Goal: Task Accomplishment & Management: Complete application form

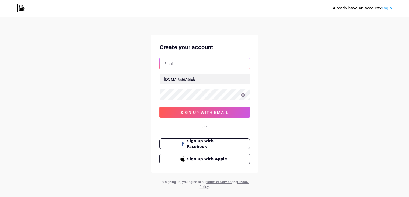
click at [204, 67] on input "text" at bounding box center [205, 63] width 90 height 11
type input "[EMAIL_ADDRESS][DOMAIN_NAME]"
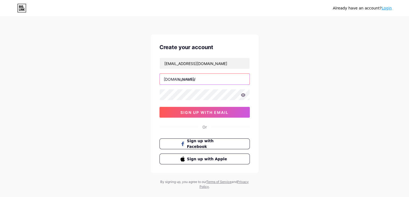
click at [193, 78] on input "text" at bounding box center [205, 78] width 90 height 11
paste input "https//[DOMAIN_NAME][URL]"
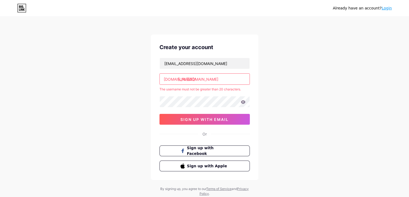
click at [237, 78] on input "[URL][DOMAIN_NAME]" at bounding box center [205, 78] width 90 height 11
type input "h"
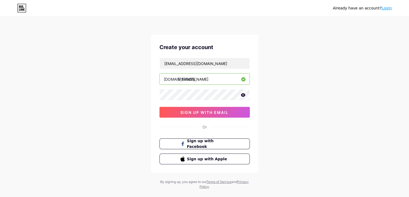
type input "[PERSON_NAME]"
click at [270, 96] on div "Already have an account? Login Create your account [EMAIL_ADDRESS][DOMAIN_NAME]…" at bounding box center [204, 103] width 409 height 206
click at [219, 107] on button "sign up with email" at bounding box center [205, 112] width 90 height 11
